Goal: Information Seeking & Learning: Learn about a topic

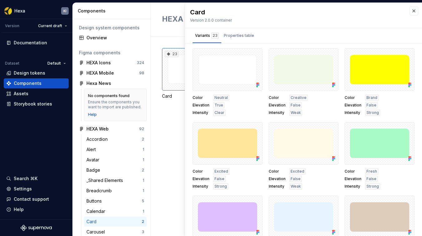
scroll to position [353, 0]
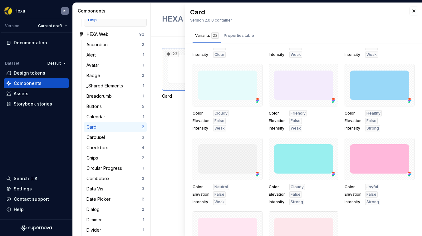
click at [180, 108] on div "23 Card Pattern Card" at bounding box center [292, 81] width 260 height 66
click at [410, 12] on button "button" at bounding box center [414, 11] width 9 height 9
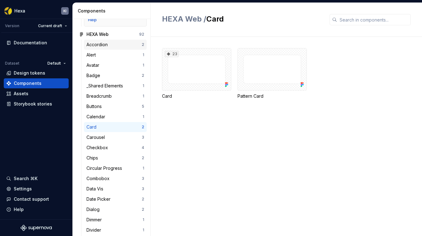
click at [102, 50] on div "Accordion 2" at bounding box center [115, 45] width 63 height 10
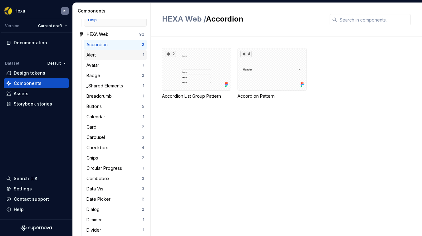
click at [102, 57] on div "Alert" at bounding box center [115, 55] width 56 height 6
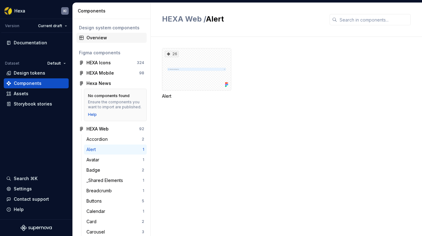
click at [99, 41] on div "Overview" at bounding box center [112, 38] width 70 height 10
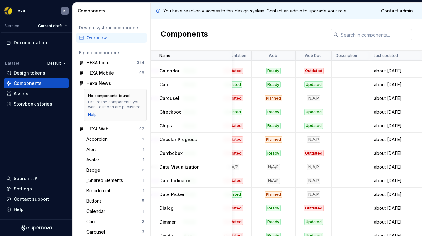
scroll to position [175, 105]
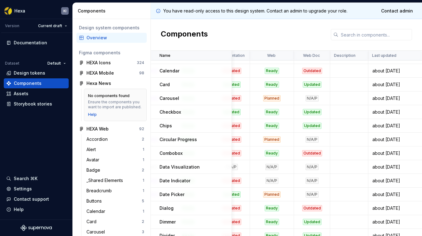
click at [334, 82] on td at bounding box center [350, 85] width 38 height 14
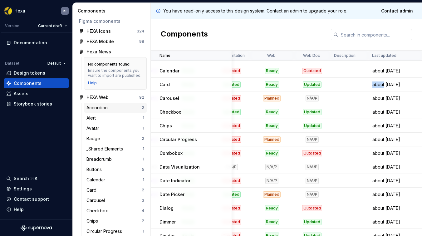
scroll to position [32, 0]
click at [19, 103] on div "Storybook stories" at bounding box center [33, 104] width 38 height 6
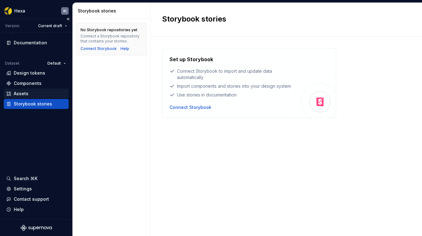
click at [20, 96] on div "Assets" at bounding box center [21, 94] width 15 height 6
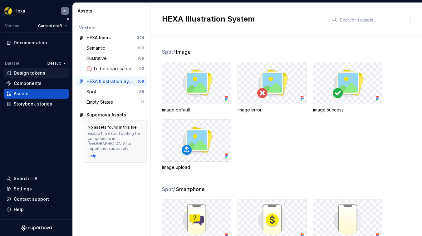
click at [24, 75] on div "Design tokens" at bounding box center [30, 73] width 32 height 6
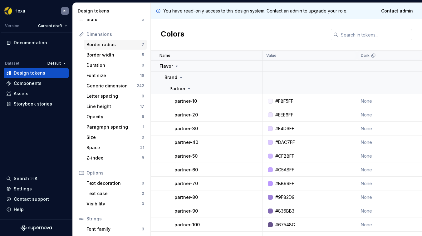
scroll to position [100, 0]
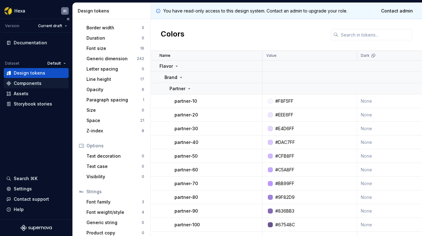
click at [16, 82] on div "Components" at bounding box center [28, 83] width 28 height 6
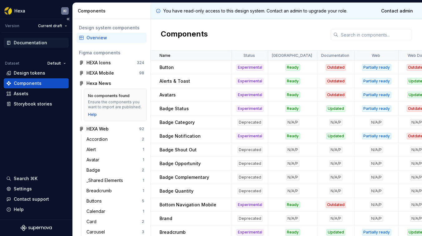
click at [23, 45] on div "Documentation" at bounding box center [30, 43] width 33 height 6
click at [36, 45] on div "Documentation" at bounding box center [30, 43] width 33 height 6
click at [36, 44] on div "Documentation" at bounding box center [30, 43] width 33 height 6
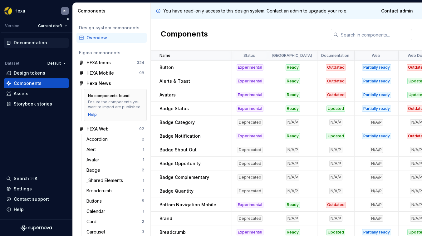
click at [36, 44] on div "Documentation" at bounding box center [30, 43] width 33 height 6
click at [31, 38] on div "Documentation" at bounding box center [36, 43] width 65 height 10
